Goal: Book appointment/travel/reservation

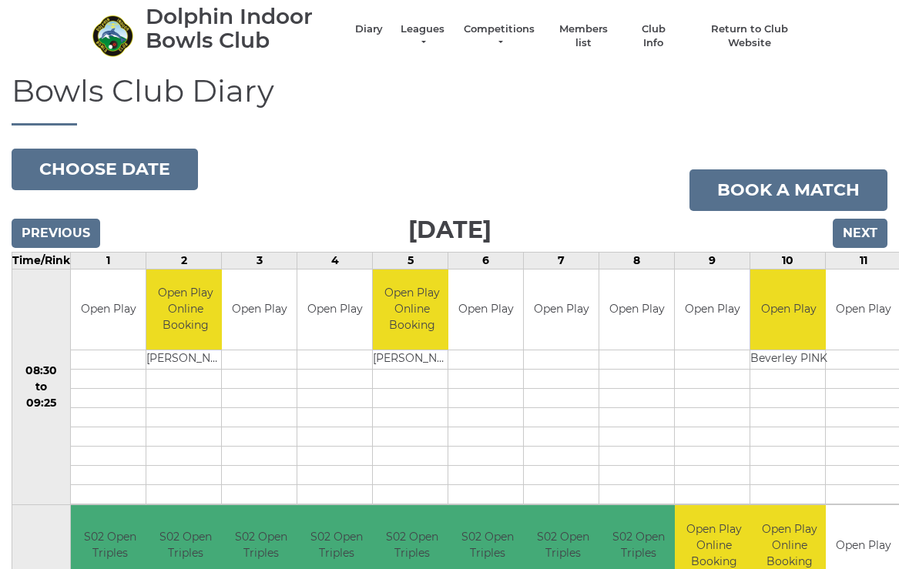
scroll to position [44, 0]
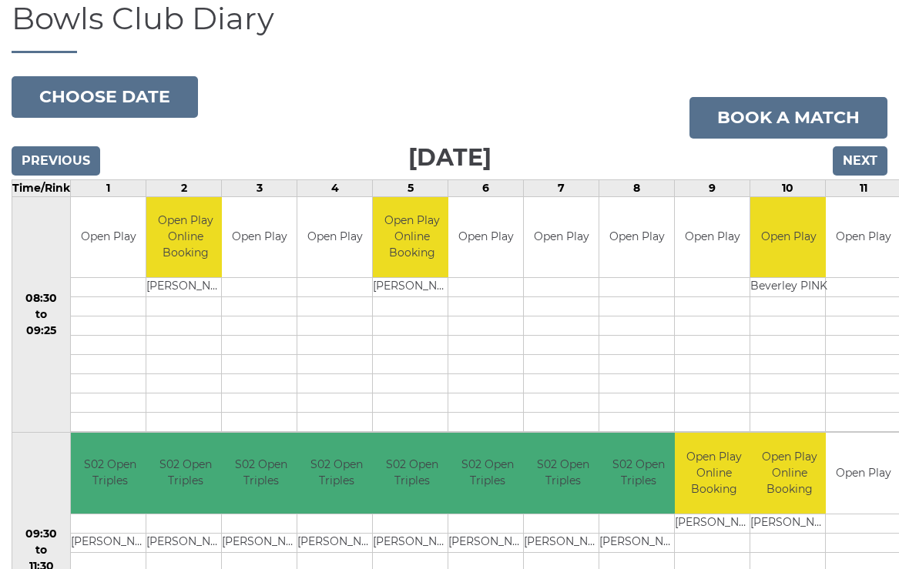
click at [865, 149] on input "Next" at bounding box center [860, 160] width 55 height 29
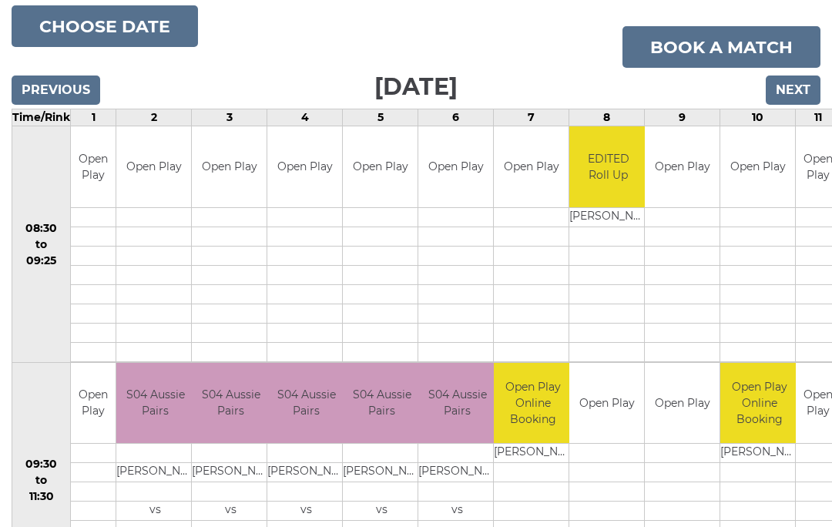
scroll to position [187, 0]
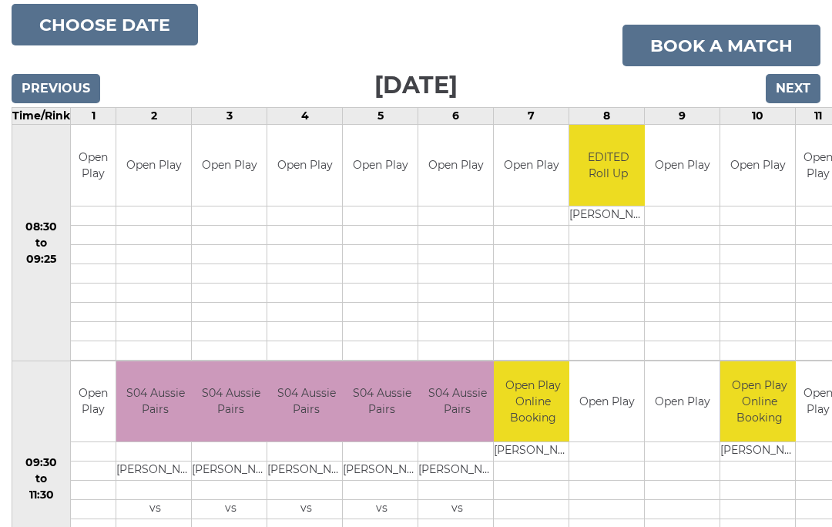
click at [796, 92] on input "Next" at bounding box center [793, 88] width 55 height 29
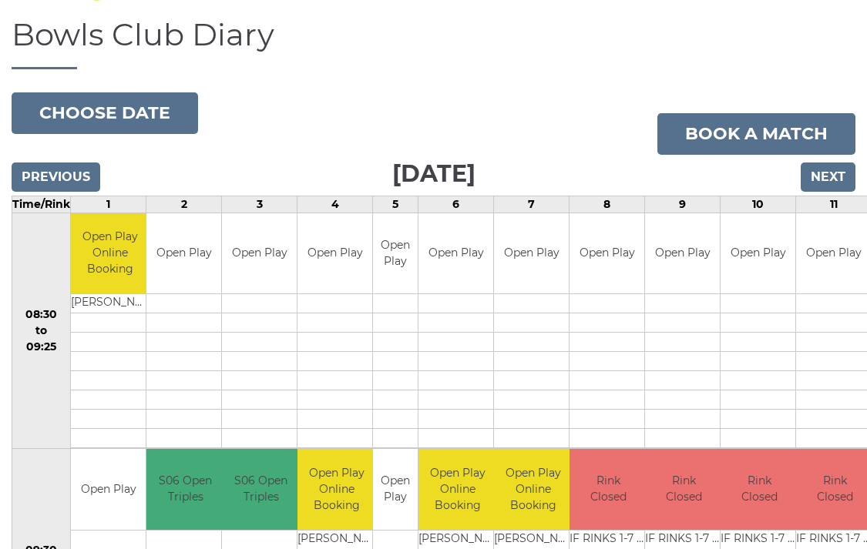
scroll to position [97, 0]
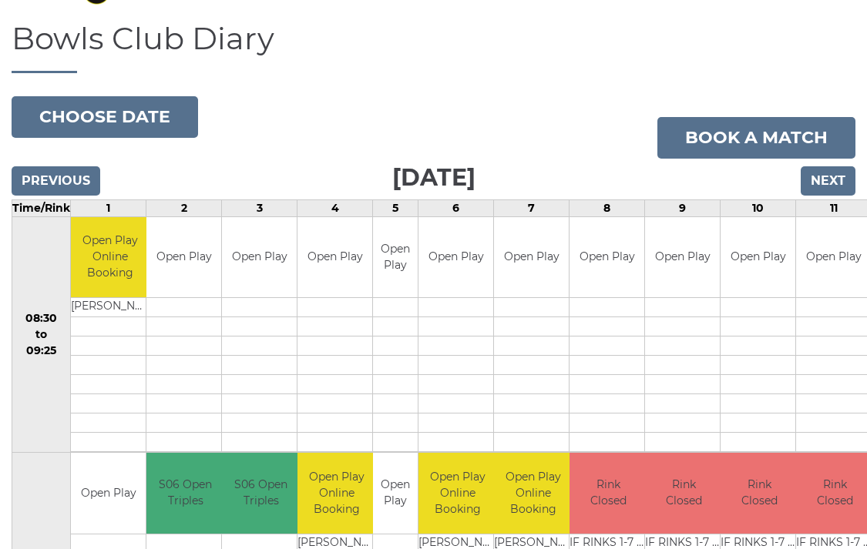
click at [830, 183] on input "Next" at bounding box center [828, 180] width 55 height 29
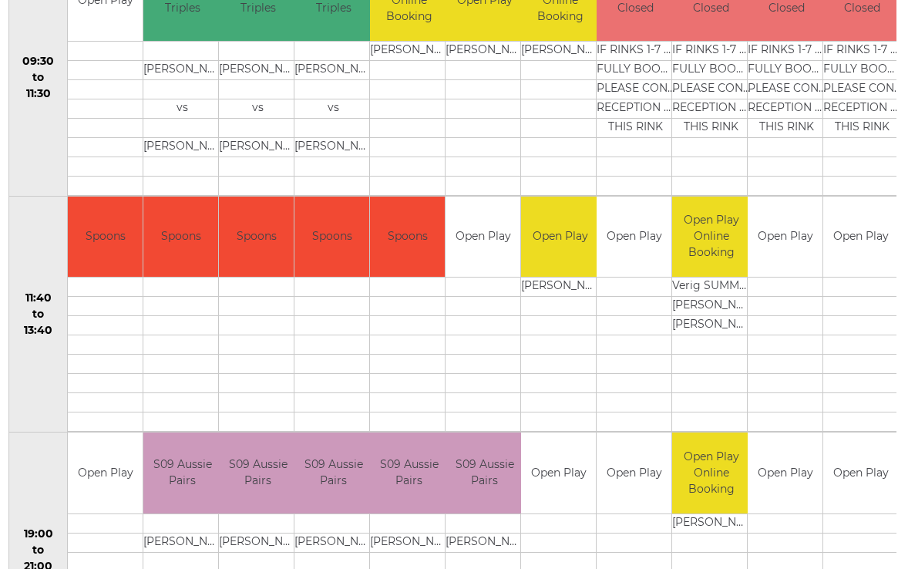
scroll to position [510, 0]
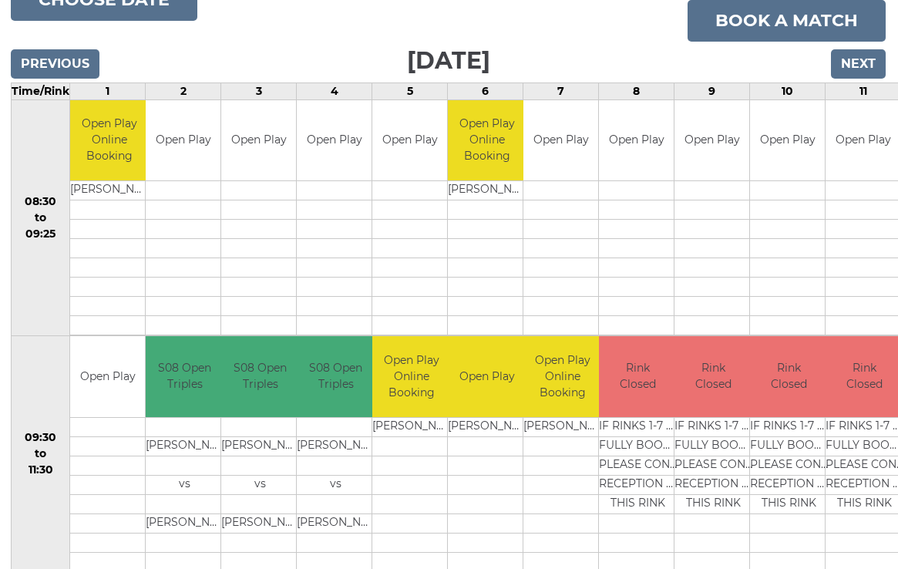
click at [861, 62] on input "Next" at bounding box center [858, 63] width 55 height 29
